Goal: Task Accomplishment & Management: Complete application form

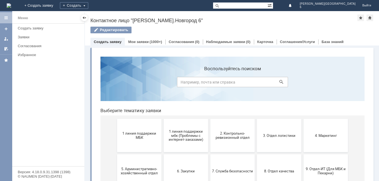
click at [147, 135] on span "1 линия поддержки МБК" at bounding box center [139, 135] width 41 height 8
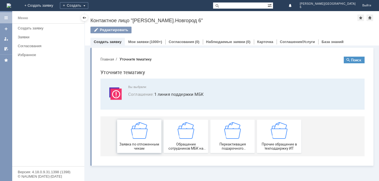
click at [144, 134] on img at bounding box center [139, 130] width 17 height 17
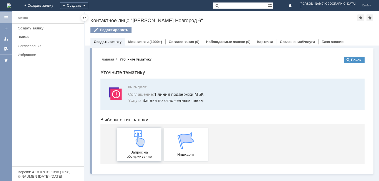
click at [147, 147] on img at bounding box center [139, 138] width 17 height 17
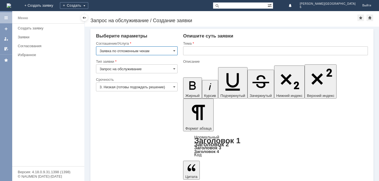
click at [205, 50] on input "text" at bounding box center [275, 50] width 185 height 9
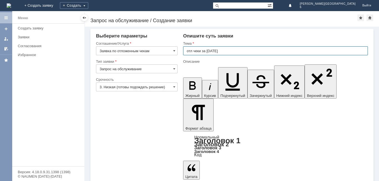
type input "отл чеки за [DATE]"
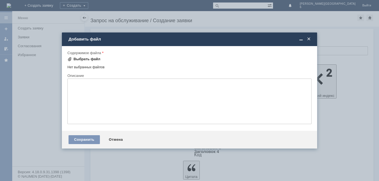
click at [88, 60] on div "Выбрать файл" at bounding box center [86, 59] width 27 height 4
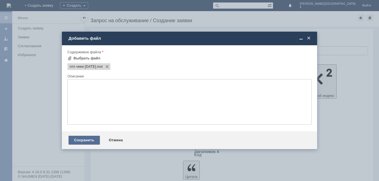
click at [90, 141] on div "Сохранить" at bounding box center [83, 140] width 31 height 9
